Goal: Information Seeking & Learning: Learn about a topic

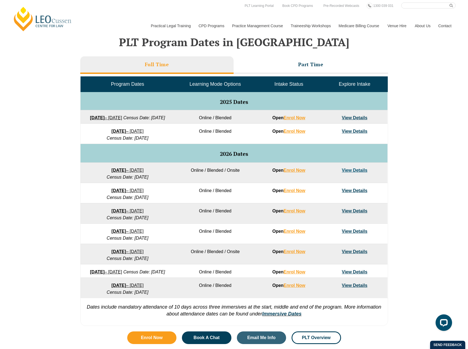
scroll to position [220, 0]
click at [423, 139] on div "VIC ACT [GEOGRAPHIC_DATA] [GEOGRAPHIC_DATA] SA [GEOGRAPHIC_DATA] PLT Program Da…" at bounding box center [234, 169] width 468 height 319
click at [320, 71] on li "Part Time" at bounding box center [311, 65] width 154 height 18
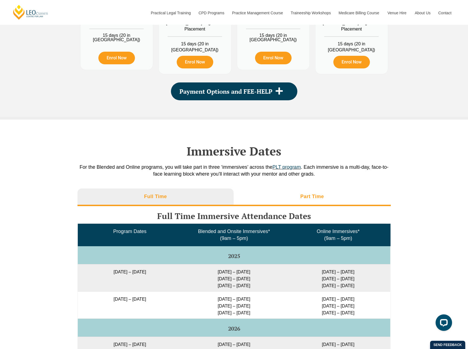
scroll to position [715, 0]
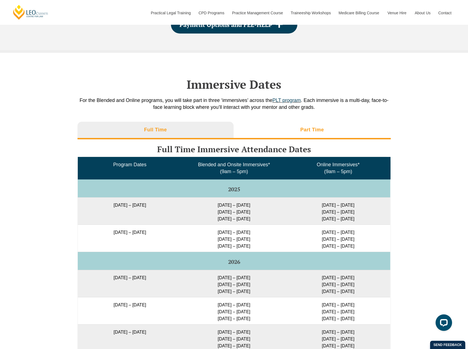
click at [330, 122] on li "Part Time" at bounding box center [312, 131] width 157 height 18
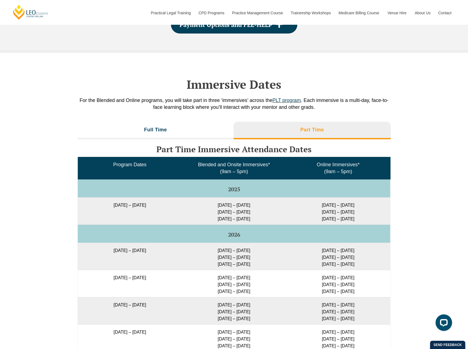
click at [391, 98] on div "Immersive Dates For the Blended and Online programs, you will take part in thre…" at bounding box center [234, 86] width 468 height 66
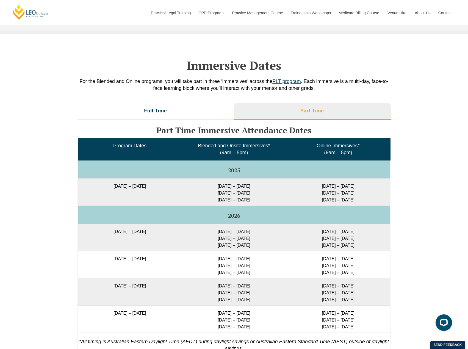
scroll to position [742, 0]
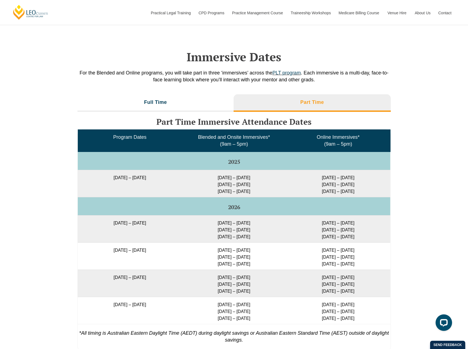
drag, startPoint x: 233, startPoint y: 170, endPoint x: 257, endPoint y: 170, distance: 24.2
click at [257, 170] on td "[DATE] – [DATE] [DATE] – [DATE] [DATE] – [DATE]" at bounding box center [234, 183] width 104 height 27
click at [344, 172] on td "[DATE] – [DATE] [DATE] – [DATE] [DATE] – [DATE]" at bounding box center [338, 183] width 104 height 27
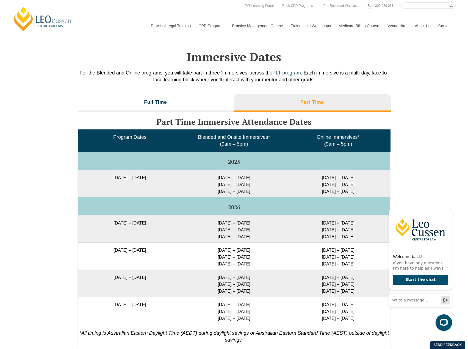
click at [422, 168] on div "Full Time Part Time Full Time Immersive Attendance Dates Program Dates Blended …" at bounding box center [234, 226] width 468 height 269
drag, startPoint x: 217, startPoint y: 171, endPoint x: 234, endPoint y: 171, distance: 17.0
click at [234, 171] on td "[DATE] – [DATE] [DATE] – [DATE] [DATE] – [DATE]" at bounding box center [234, 183] width 104 height 27
click at [273, 176] on td "[DATE] – [DATE] [DATE] – [DATE] [DATE] – [DATE]" at bounding box center [234, 183] width 104 height 27
